Goal: Task Accomplishment & Management: Manage account settings

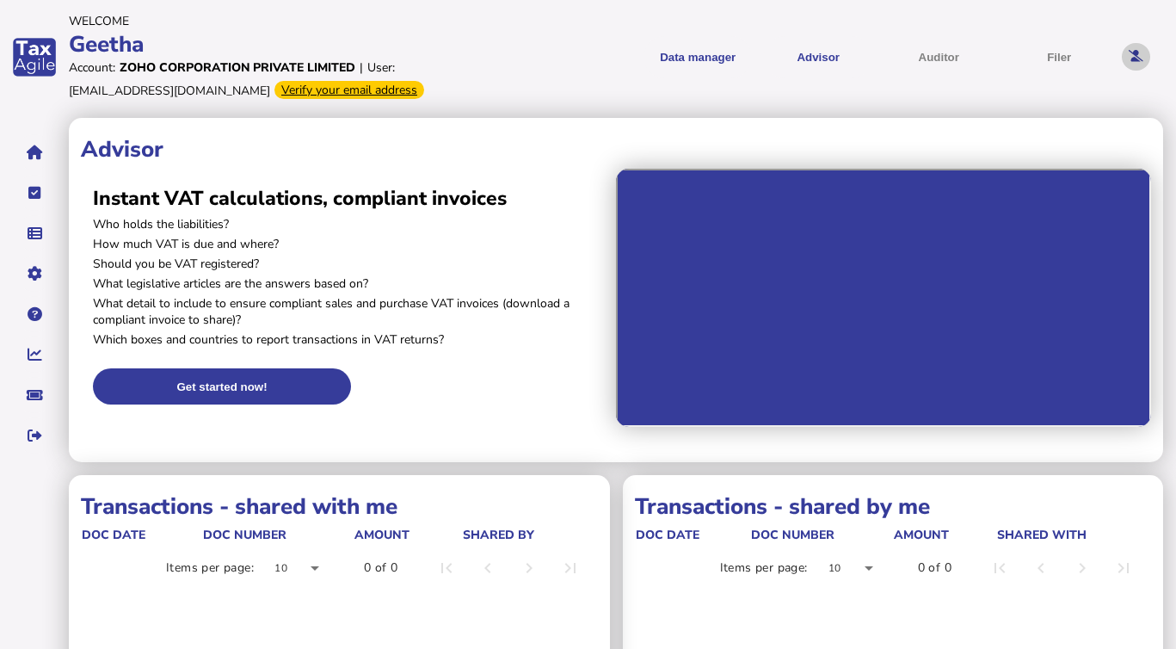
click at [1134, 47] on button at bounding box center [1136, 57] width 28 height 28
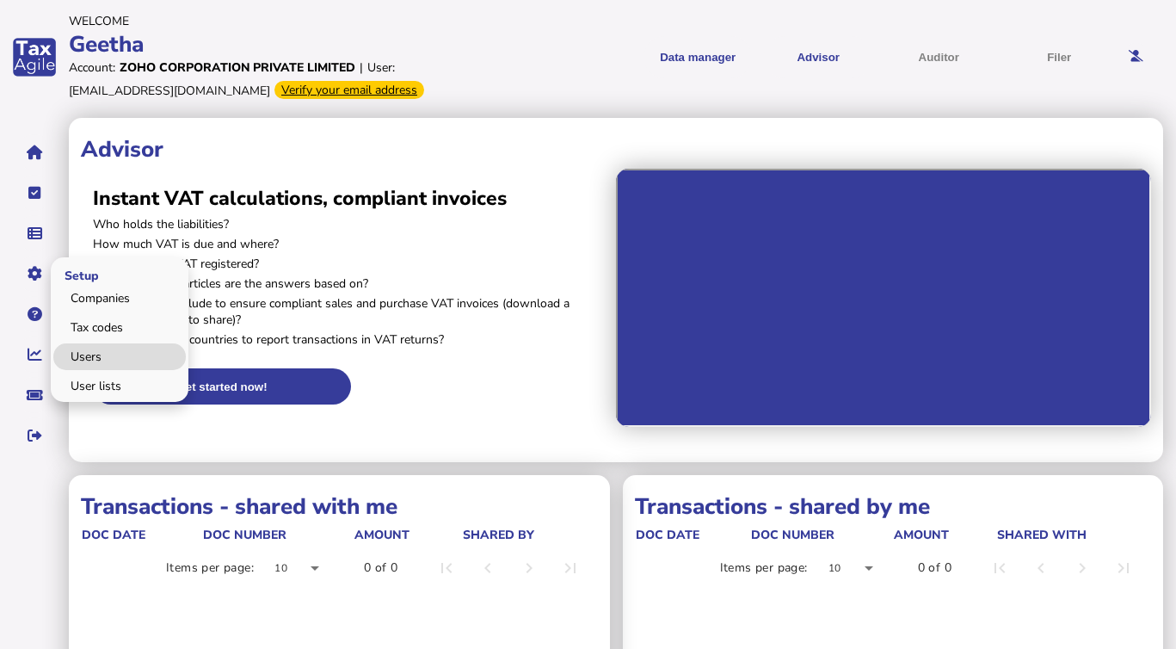
click at [104, 355] on link "Users" at bounding box center [119, 356] width 133 height 27
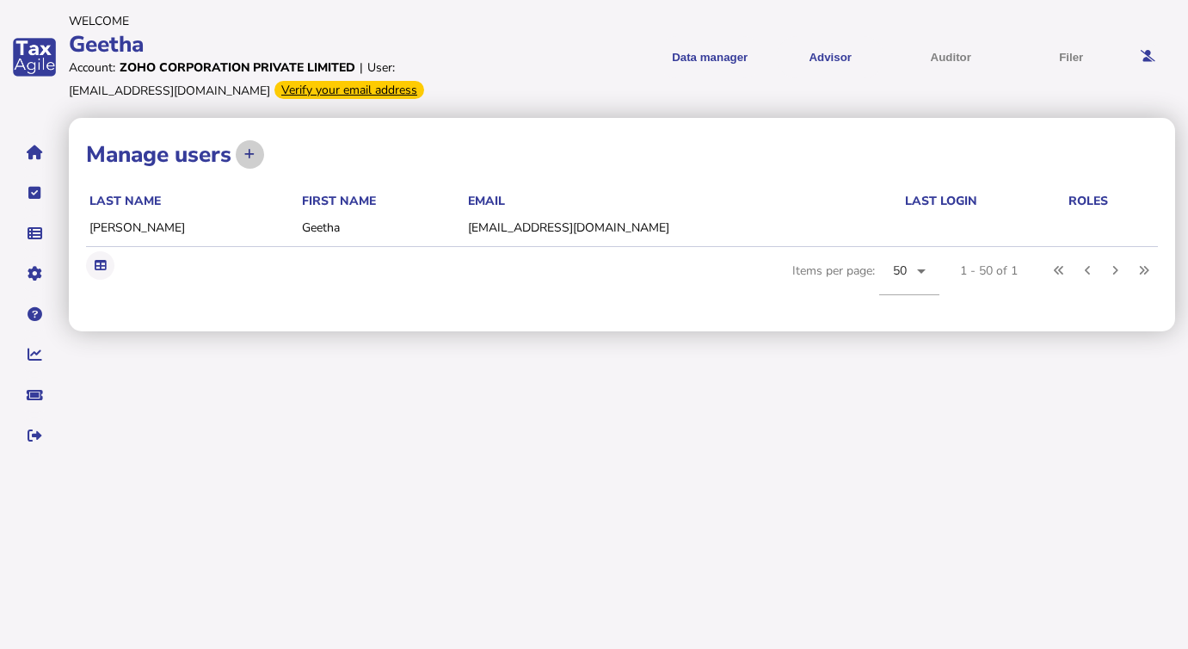
click at [245, 157] on button at bounding box center [250, 154] width 28 height 28
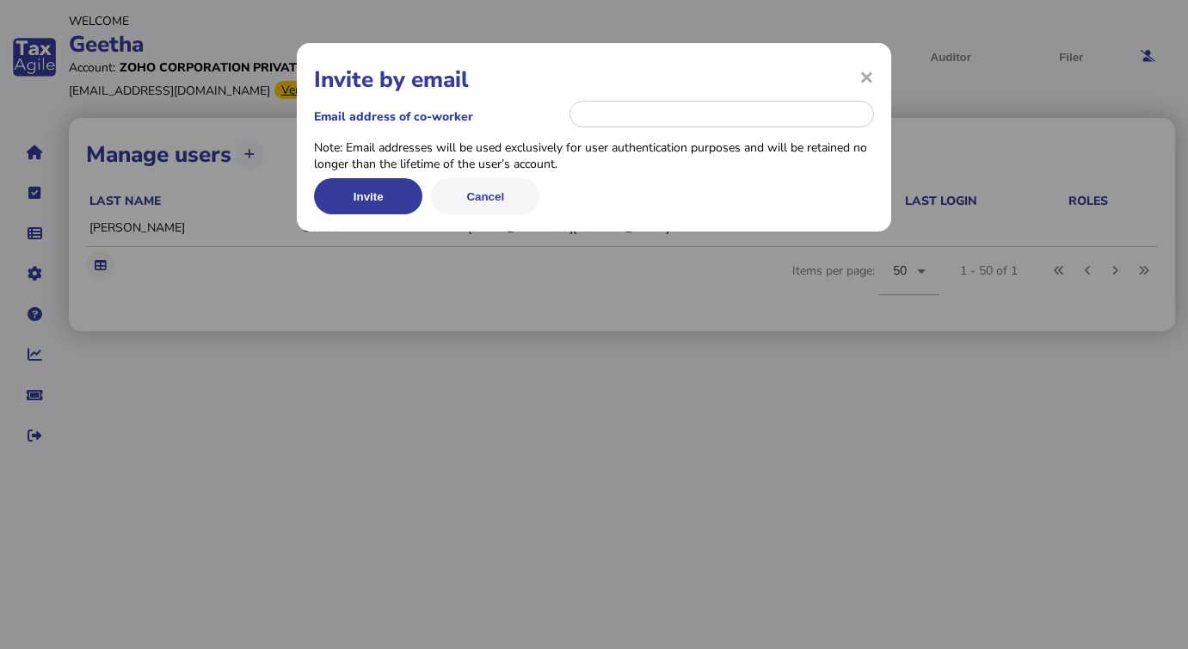
click at [617, 97] on div "× Invite by email" at bounding box center [594, 79] width 560 height 39
click at [617, 117] on input "email" at bounding box center [722, 114] width 305 height 27
click at [641, 128] on div "Email address of co-worker" at bounding box center [594, 116] width 560 height 34
click at [639, 119] on input "email" at bounding box center [722, 114] width 305 height 27
paste input "**********"
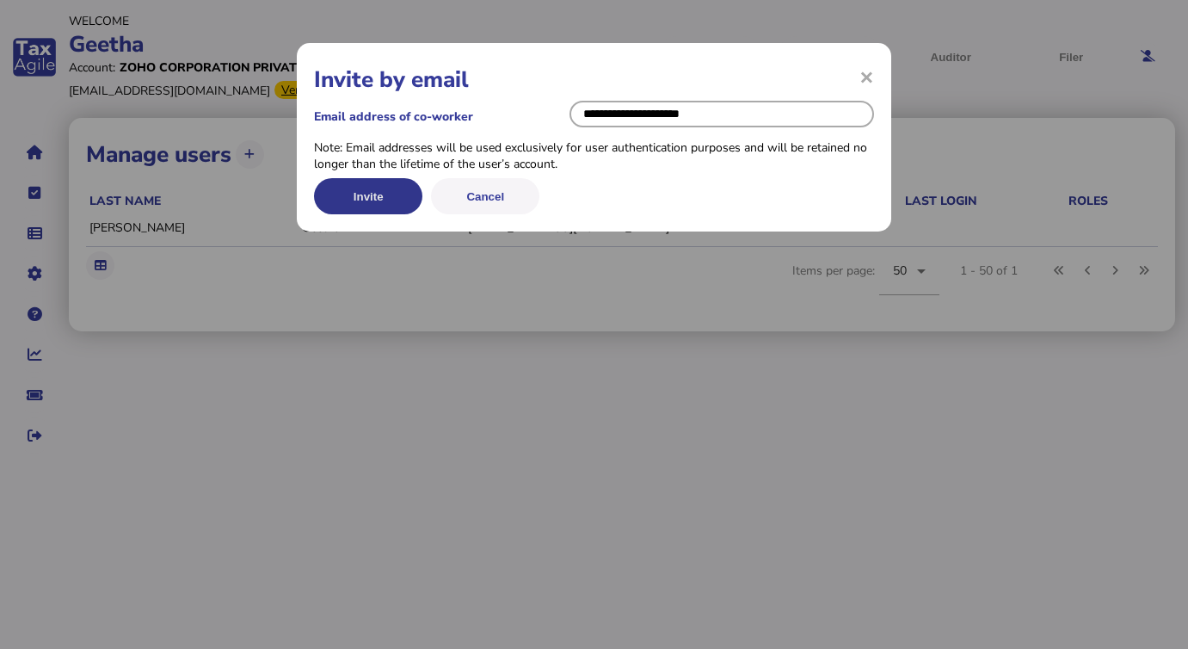
type input "**********"
click at [370, 202] on button "Invite" at bounding box center [368, 196] width 108 height 36
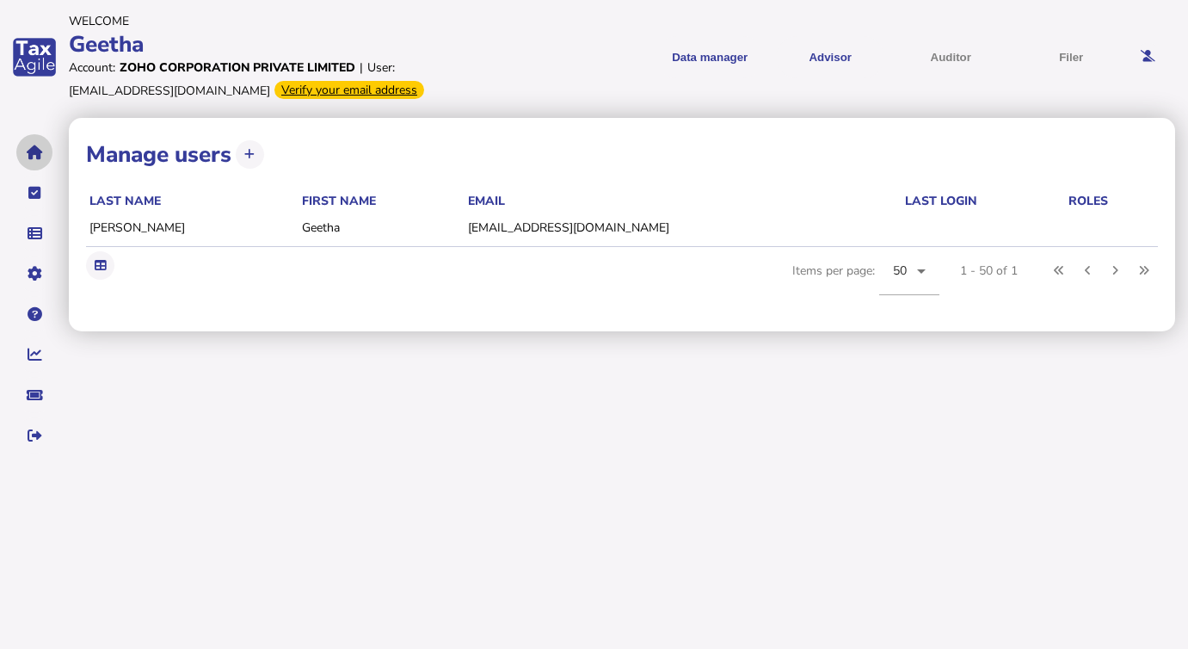
click at [34, 153] on icon "navigate application pages" at bounding box center [35, 152] width 16 height 1
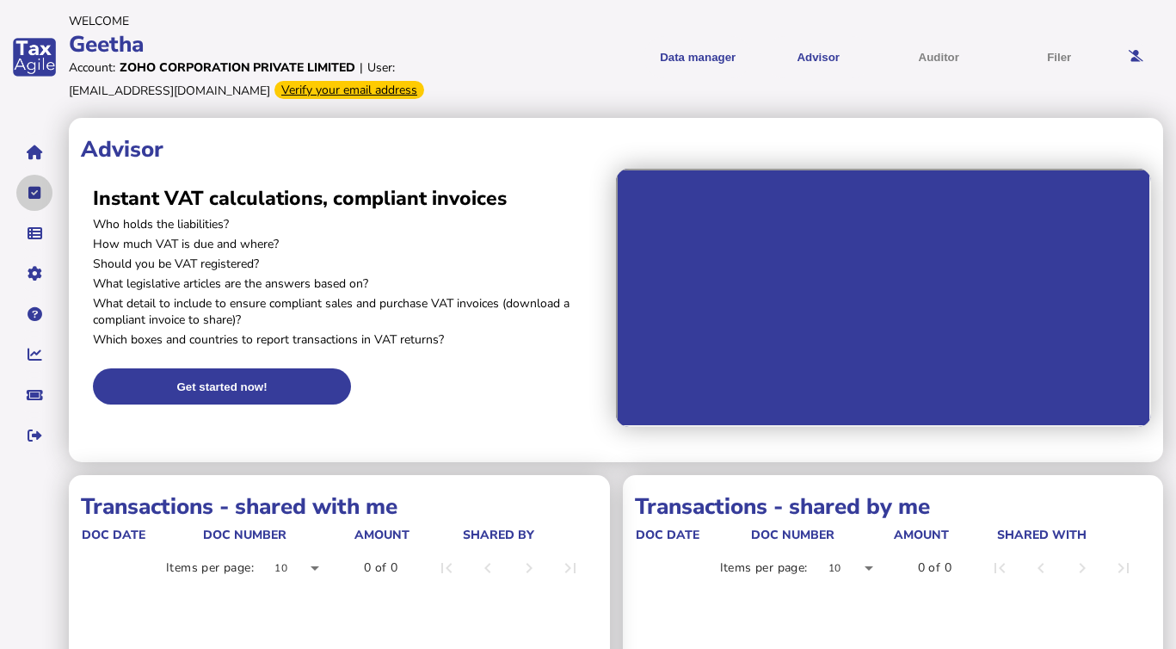
click at [38, 194] on icon "navigate application pages" at bounding box center [34, 193] width 13 height 1
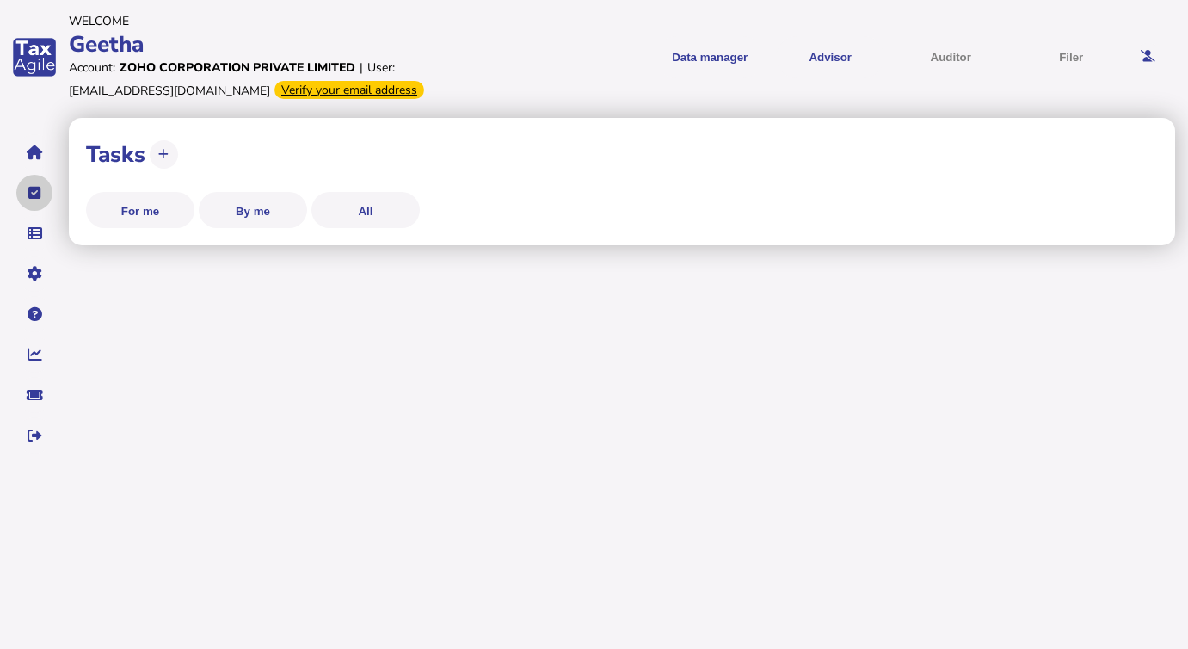
select select "**********"
select select "********"
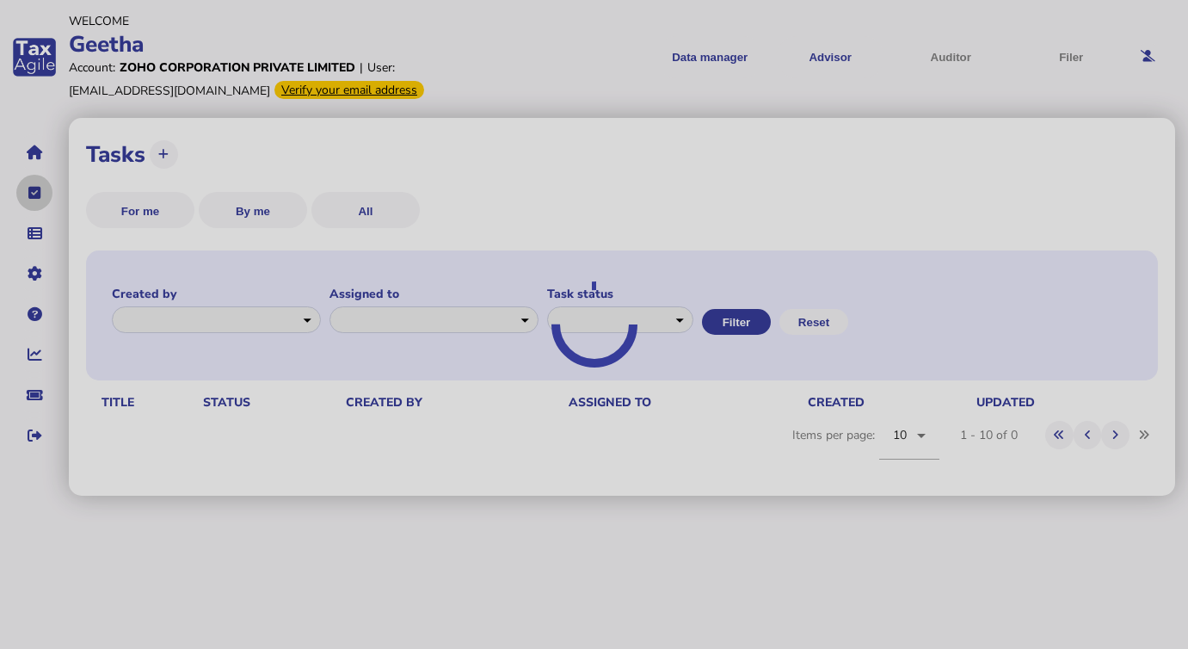
select select "**********"
select select "********"
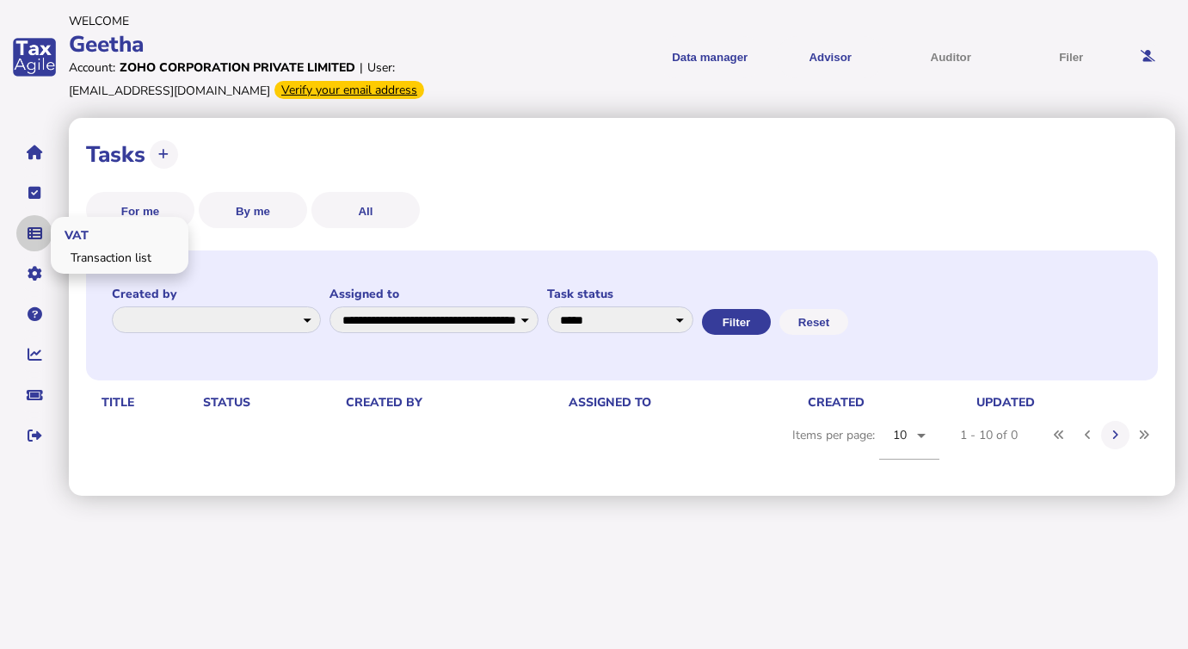
click at [44, 244] on button "navigate application pages" at bounding box center [34, 233] width 36 height 36
click at [78, 255] on link "Transaction list" at bounding box center [119, 257] width 133 height 27
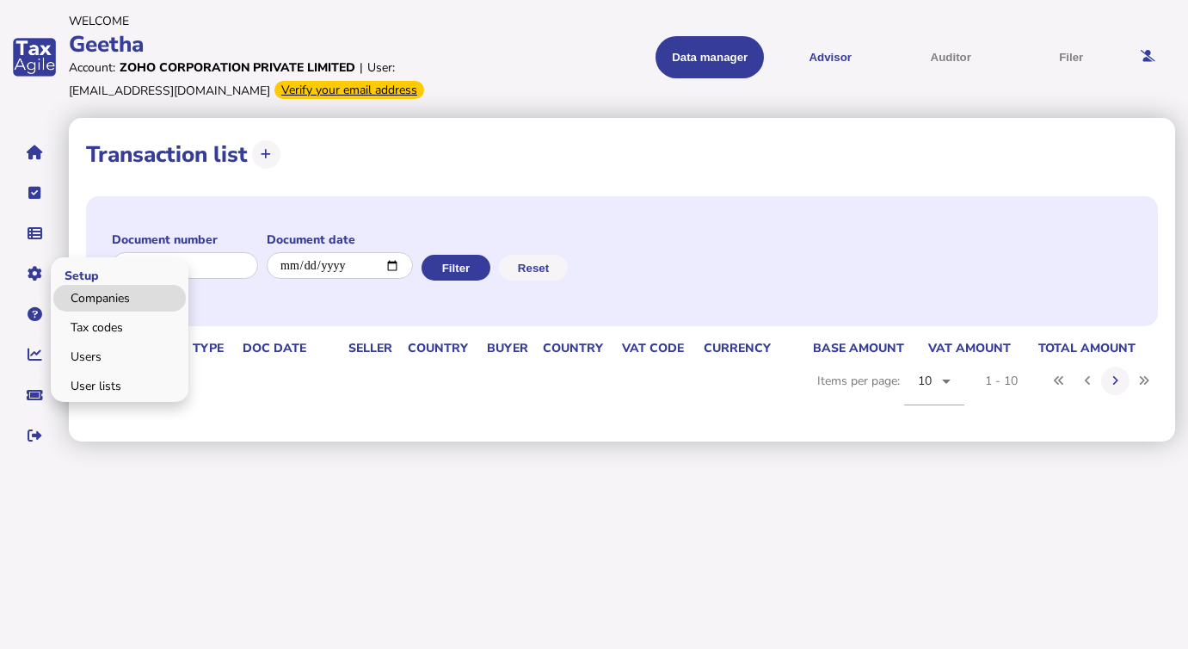
click at [101, 299] on link "Companies" at bounding box center [119, 298] width 133 height 27
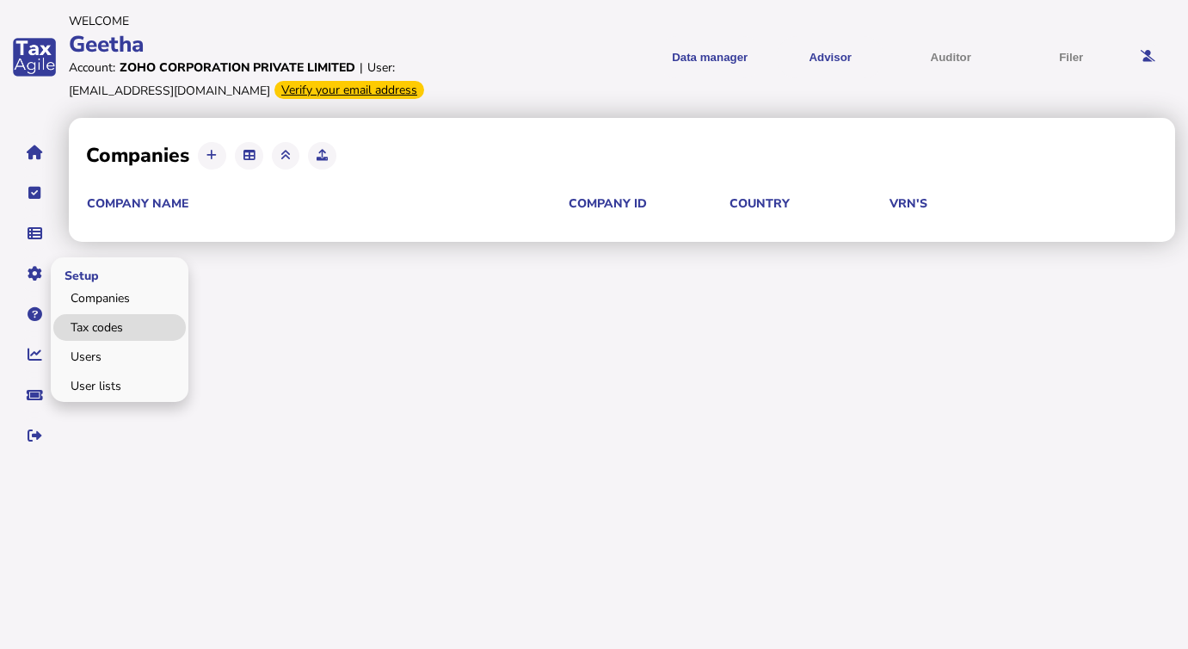
click at [109, 336] on link "Tax codes" at bounding box center [119, 327] width 133 height 27
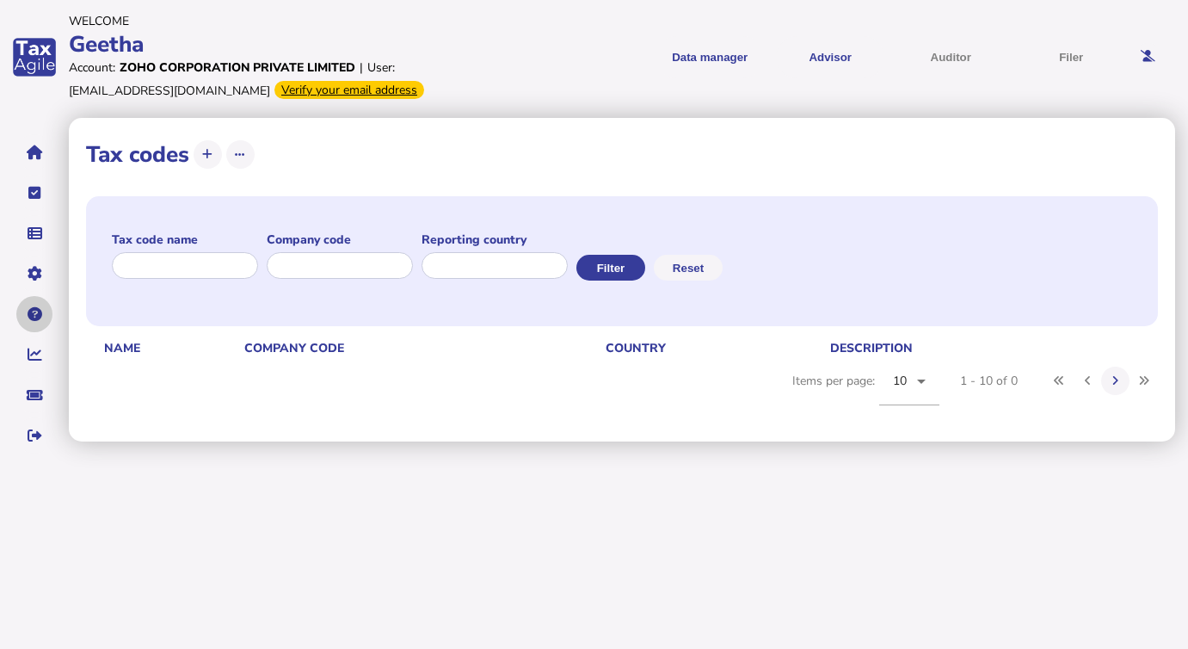
click at [33, 314] on icon "navigate application pages" at bounding box center [35, 314] width 15 height 1
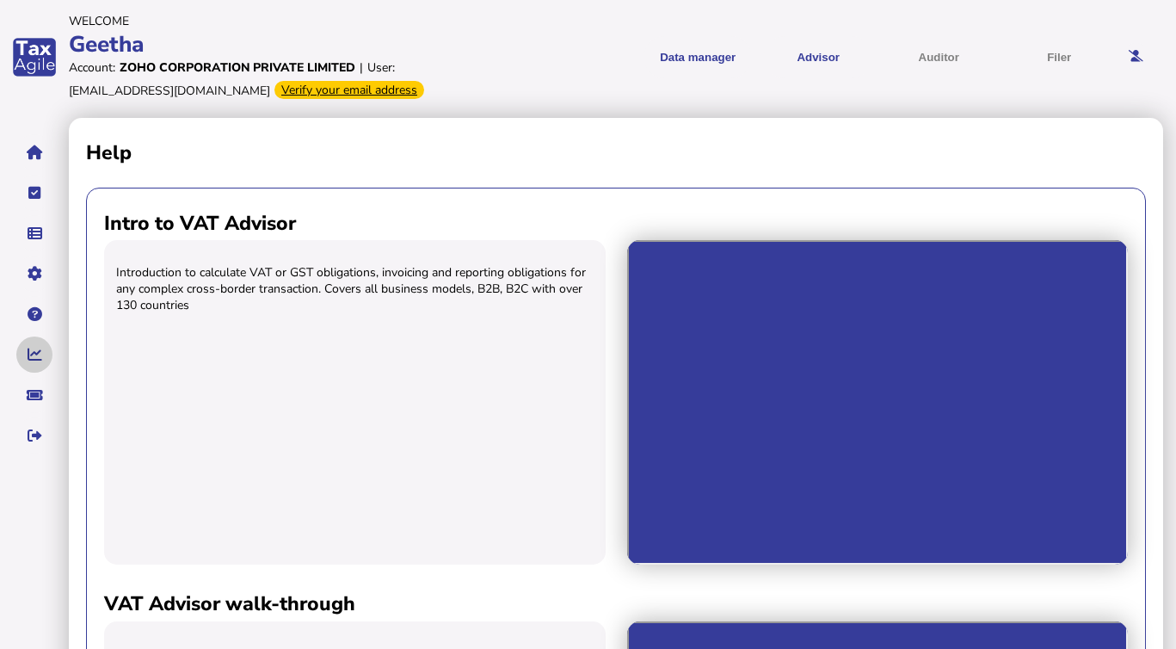
click at [41, 357] on button "navigate application pages" at bounding box center [34, 354] width 36 height 36
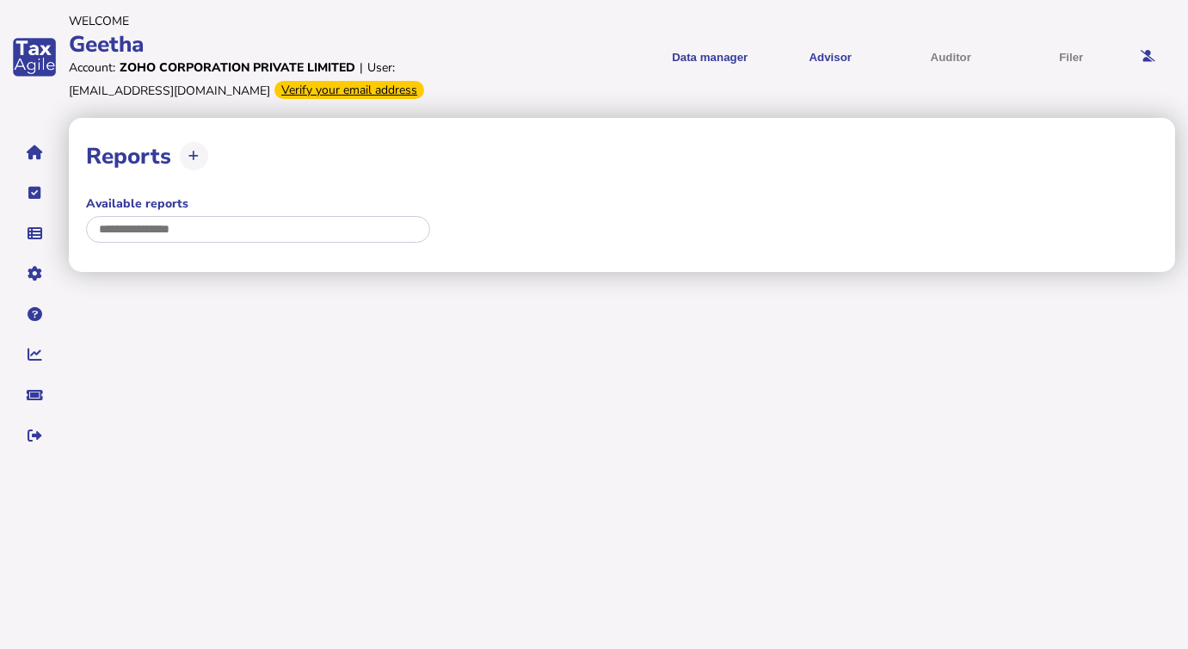
click at [145, 225] on input "Select report..." at bounding box center [258, 229] width 344 height 27
click at [194, 148] on button at bounding box center [194, 156] width 28 height 28
click at [36, 395] on icon "navigate application pages" at bounding box center [35, 395] width 16 height 1
click at [715, 61] on button "Data manager" at bounding box center [710, 57] width 108 height 42
drag, startPoint x: 712, startPoint y: 49, endPoint x: 704, endPoint y: 76, distance: 27.8
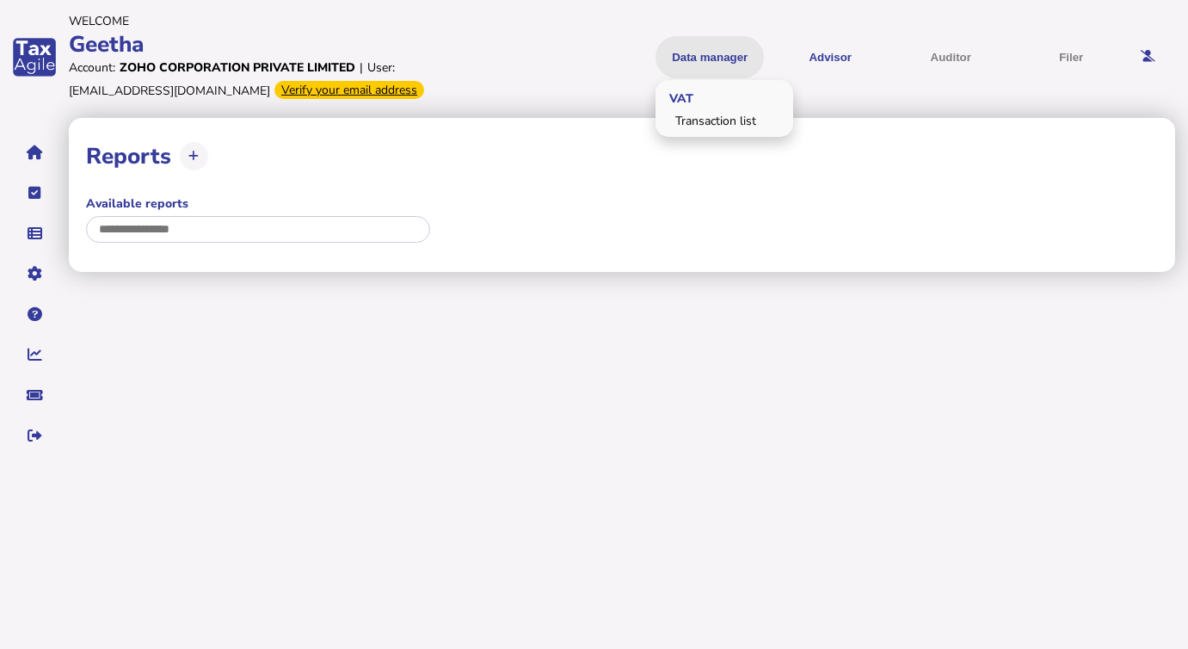
click at [705, 70] on button "Data manager" at bounding box center [710, 57] width 108 height 42
click at [732, 124] on link "Transaction list" at bounding box center [724, 121] width 133 height 27
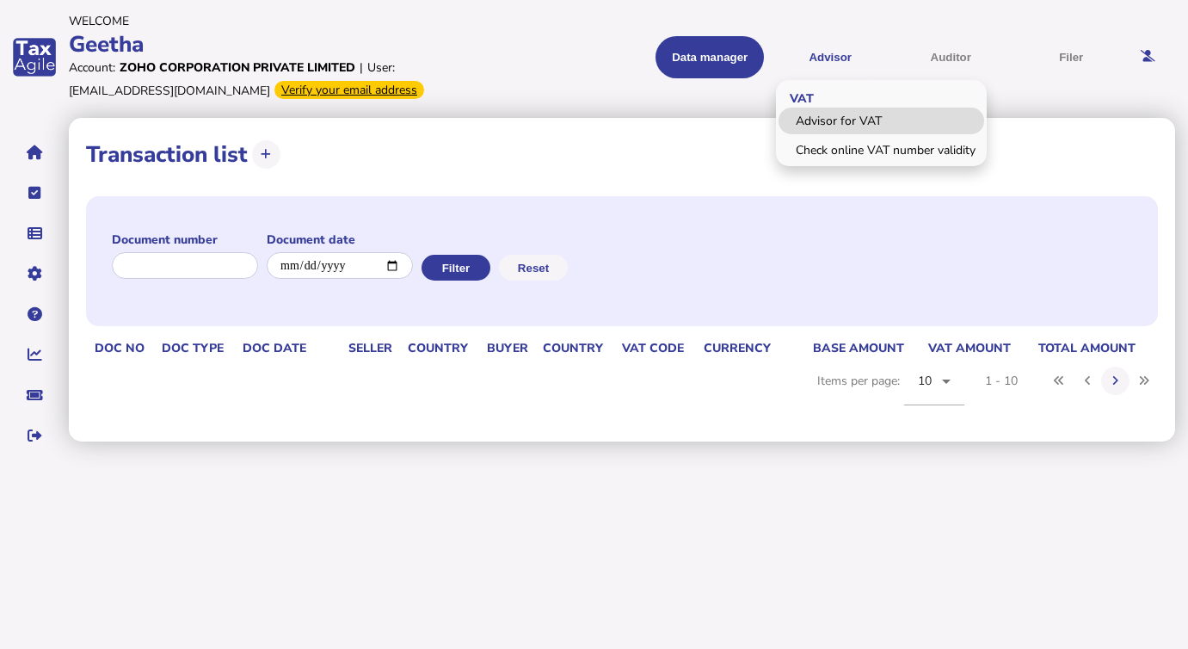
click at [829, 124] on link "Advisor for VAT" at bounding box center [882, 121] width 206 height 27
select select "*****"
select select "****"
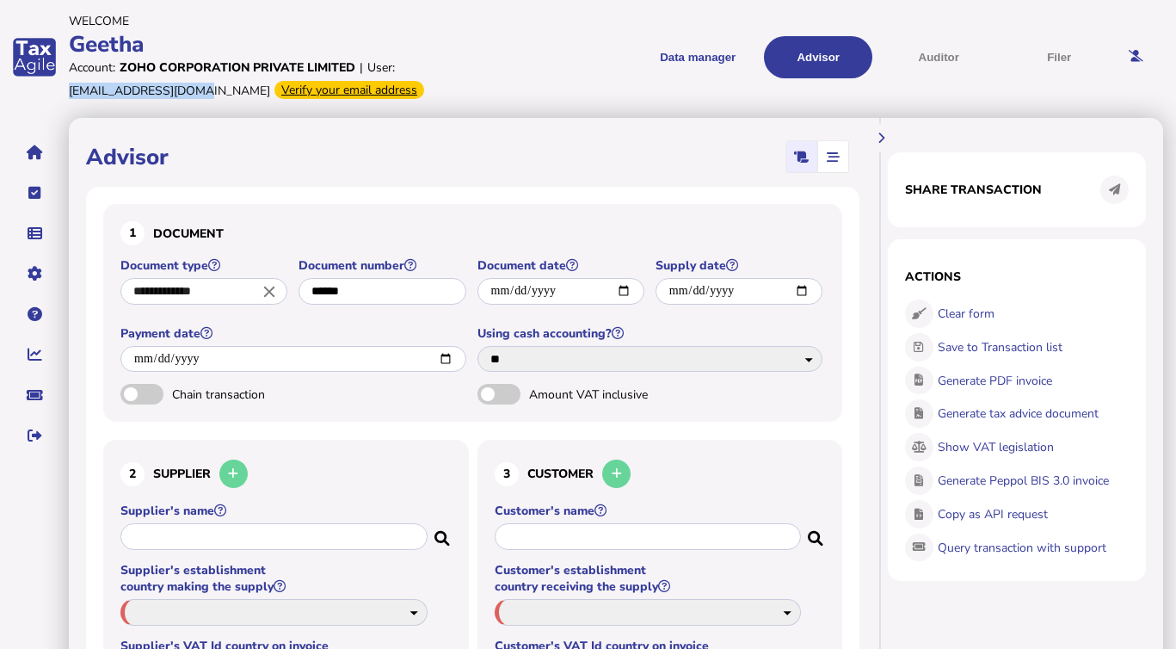
drag, startPoint x: 398, startPoint y: 67, endPoint x: 518, endPoint y: 65, distance: 119.6
click at [270, 83] on div "[EMAIL_ADDRESS][DOMAIN_NAME]" at bounding box center [169, 91] width 201 height 16
drag, startPoint x: 537, startPoint y: 63, endPoint x: 404, endPoint y: 65, distance: 133.4
click at [404, 65] on div "Account: Zoho Corporation Private limited | User: [PERSON_NAME][EMAIL_ADDRESS][…" at bounding box center [328, 79] width 518 height 41
click at [270, 83] on div "[EMAIL_ADDRESS][DOMAIN_NAME]" at bounding box center [169, 91] width 201 height 16
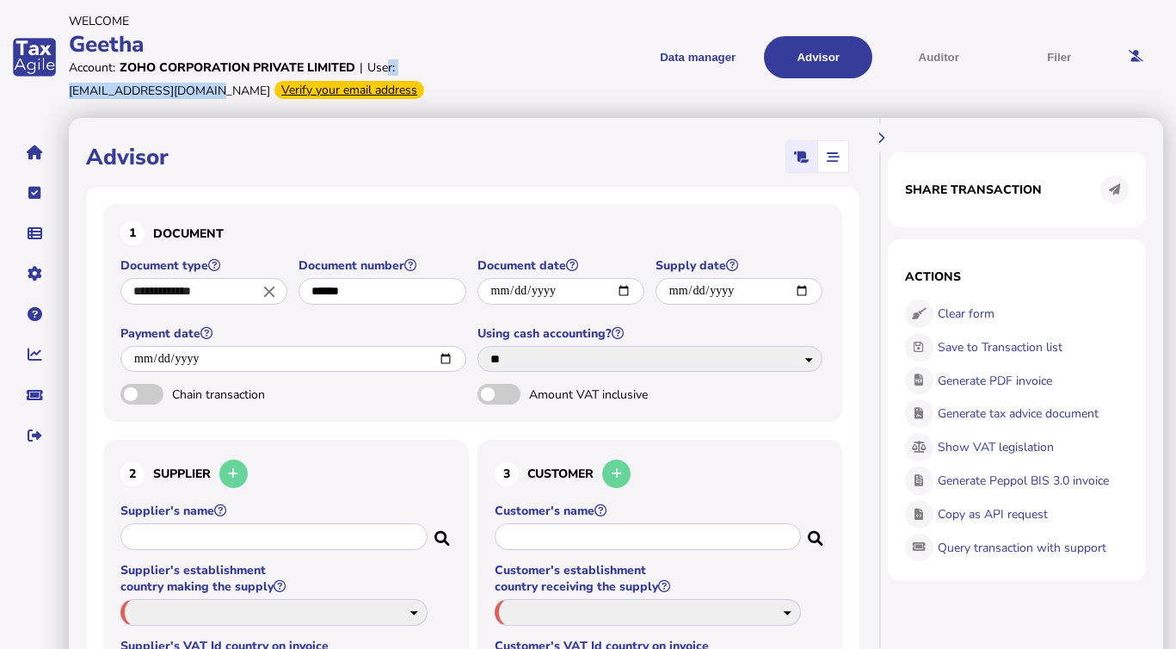
drag, startPoint x: 387, startPoint y: 63, endPoint x: 551, endPoint y: 61, distance: 163.5
click at [551, 62] on div "Account: Zoho Corporation Private limited | User: [PERSON_NAME][EMAIL_ADDRESS][…" at bounding box center [328, 79] width 518 height 41
click at [544, 68] on div "Account: Zoho Corporation Private limited | User: [PERSON_NAME][EMAIL_ADDRESS][…" at bounding box center [328, 79] width 518 height 41
drag, startPoint x: 533, startPoint y: 68, endPoint x: 400, endPoint y: 71, distance: 132.6
click at [270, 83] on div "[EMAIL_ADDRESS][DOMAIN_NAME]" at bounding box center [169, 91] width 201 height 16
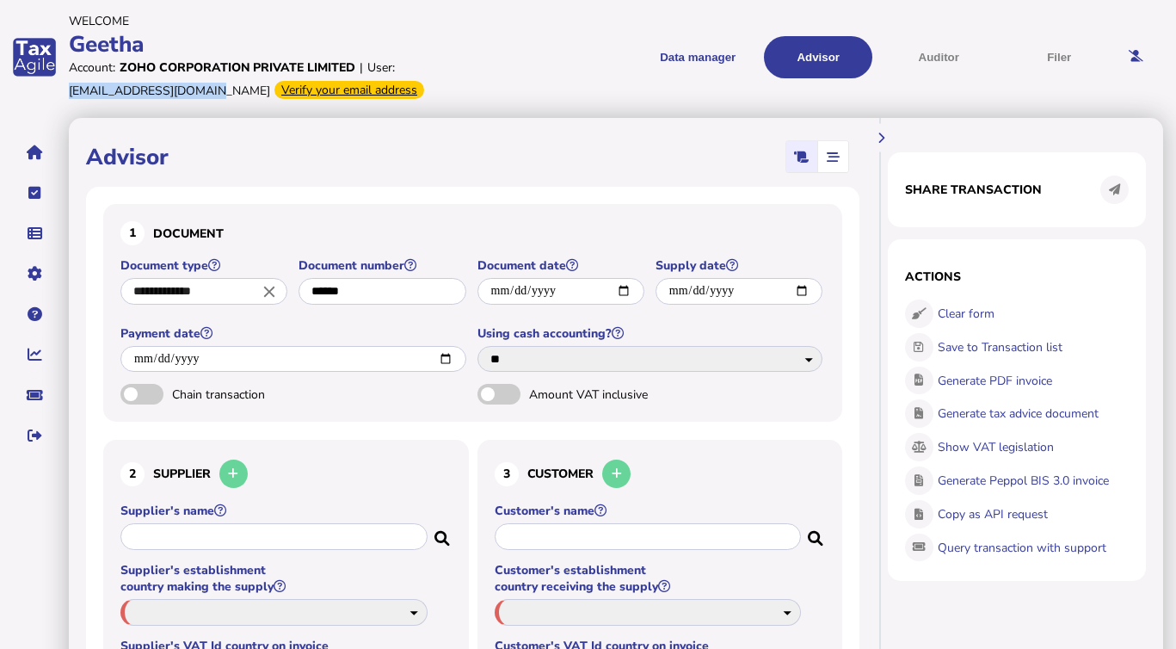
copy div "[EMAIL_ADDRESS][DOMAIN_NAME]"
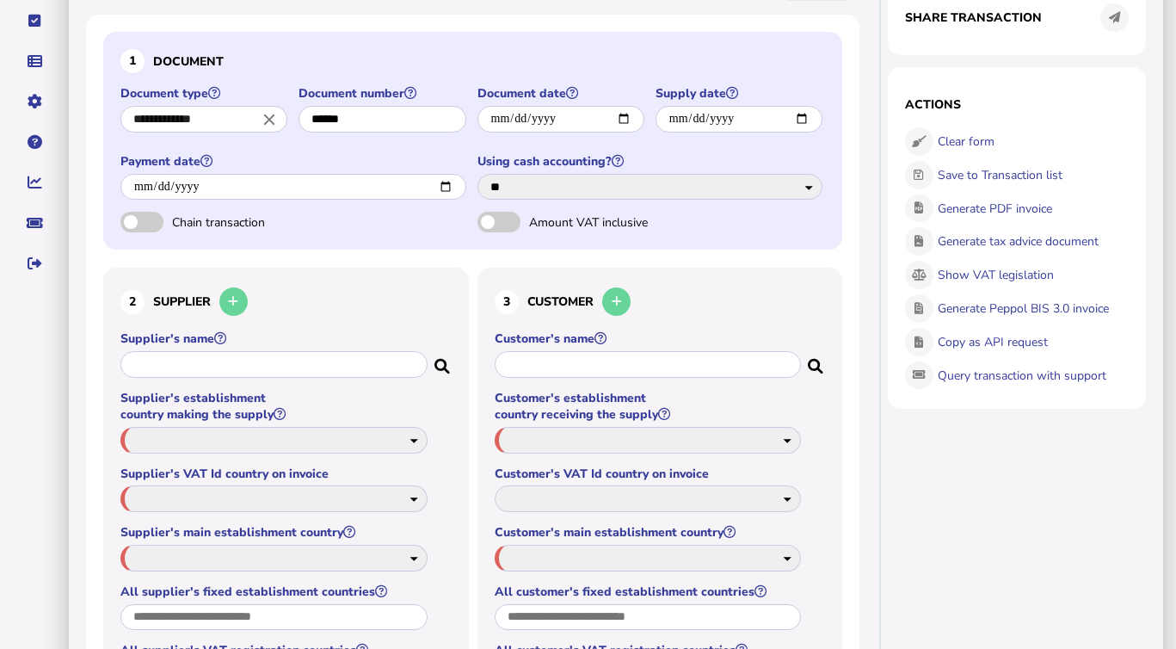
scroll to position [664, 0]
